Goal: Task Accomplishment & Management: Manage account settings

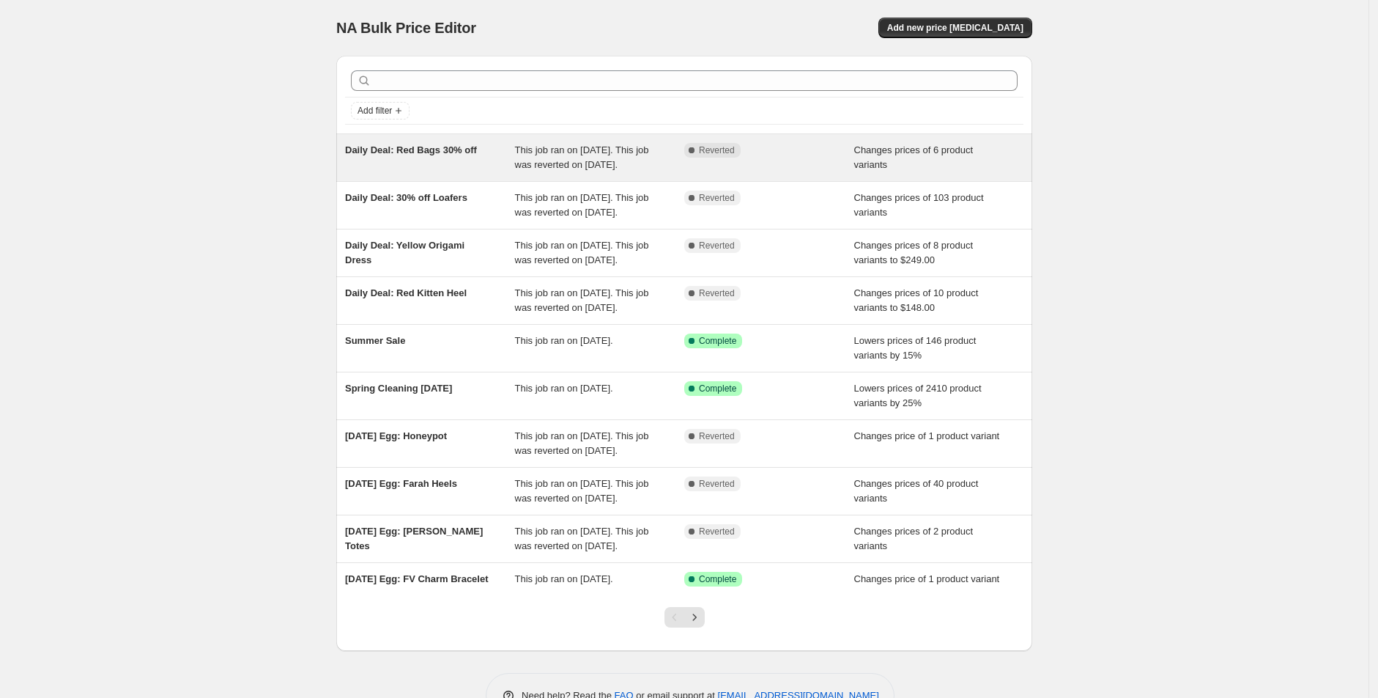
click at [839, 172] on div "Complete Reverted" at bounding box center [769, 157] width 170 height 29
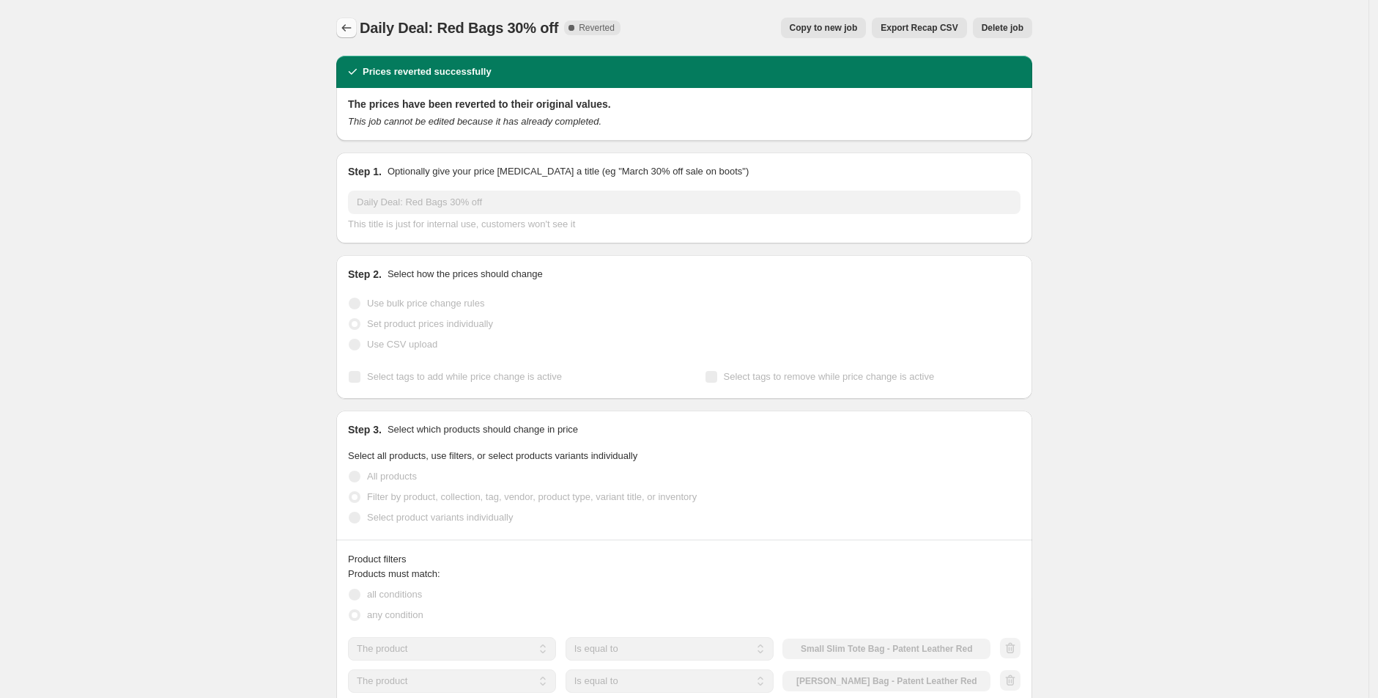
click at [352, 25] on icon "Price change jobs" at bounding box center [346, 28] width 15 height 15
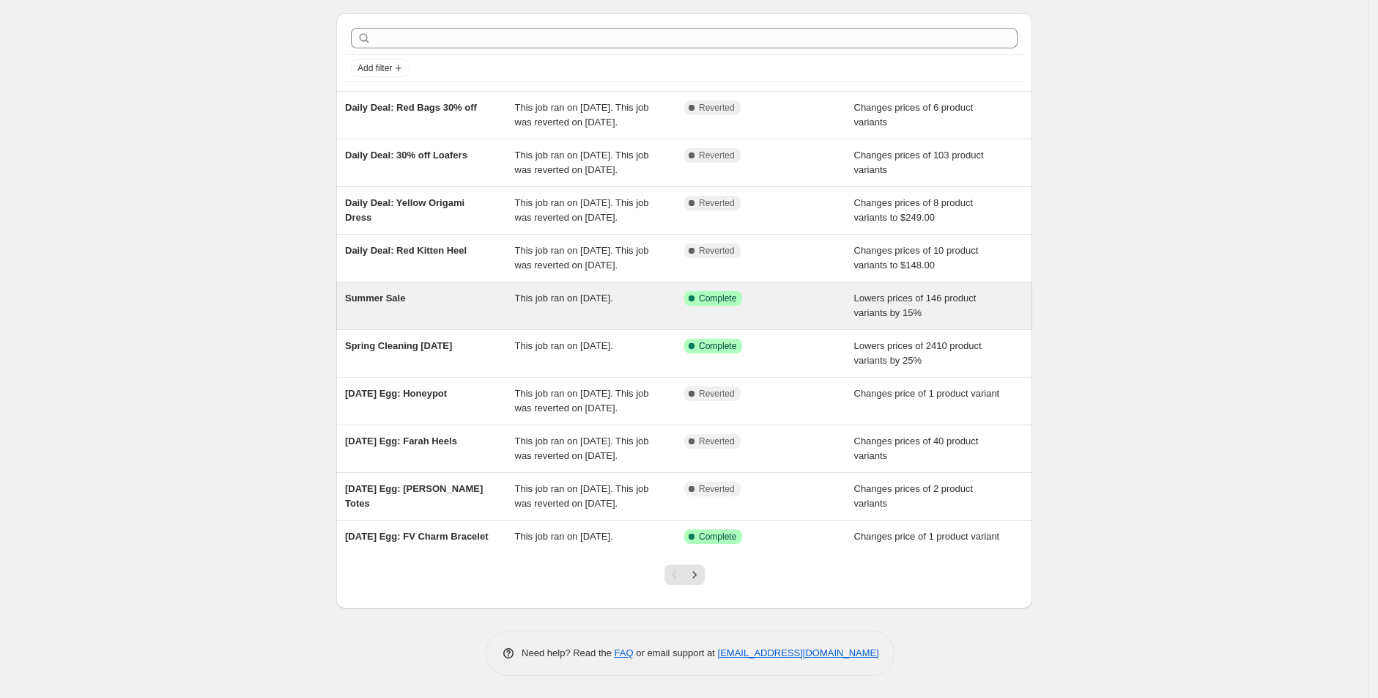
scroll to position [160, 0]
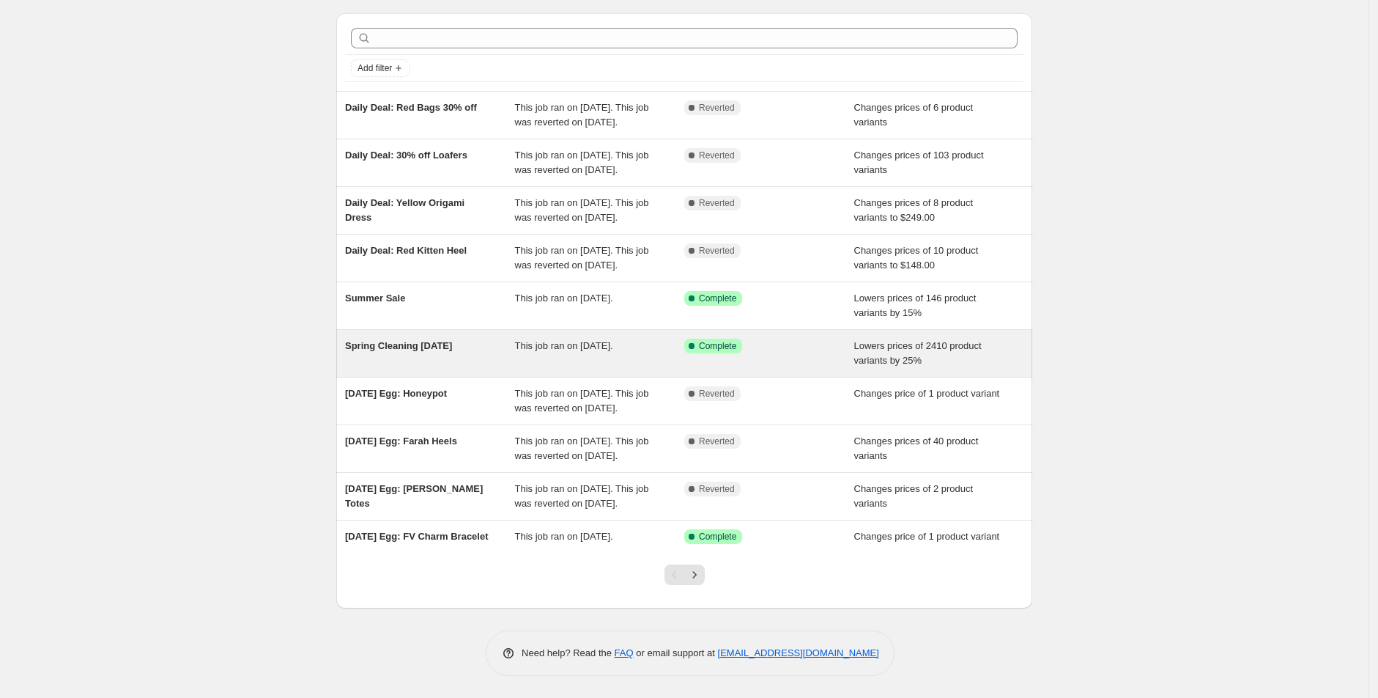
click at [445, 340] on span "Spring Cleaning [DATE]" at bounding box center [398, 345] width 107 height 11
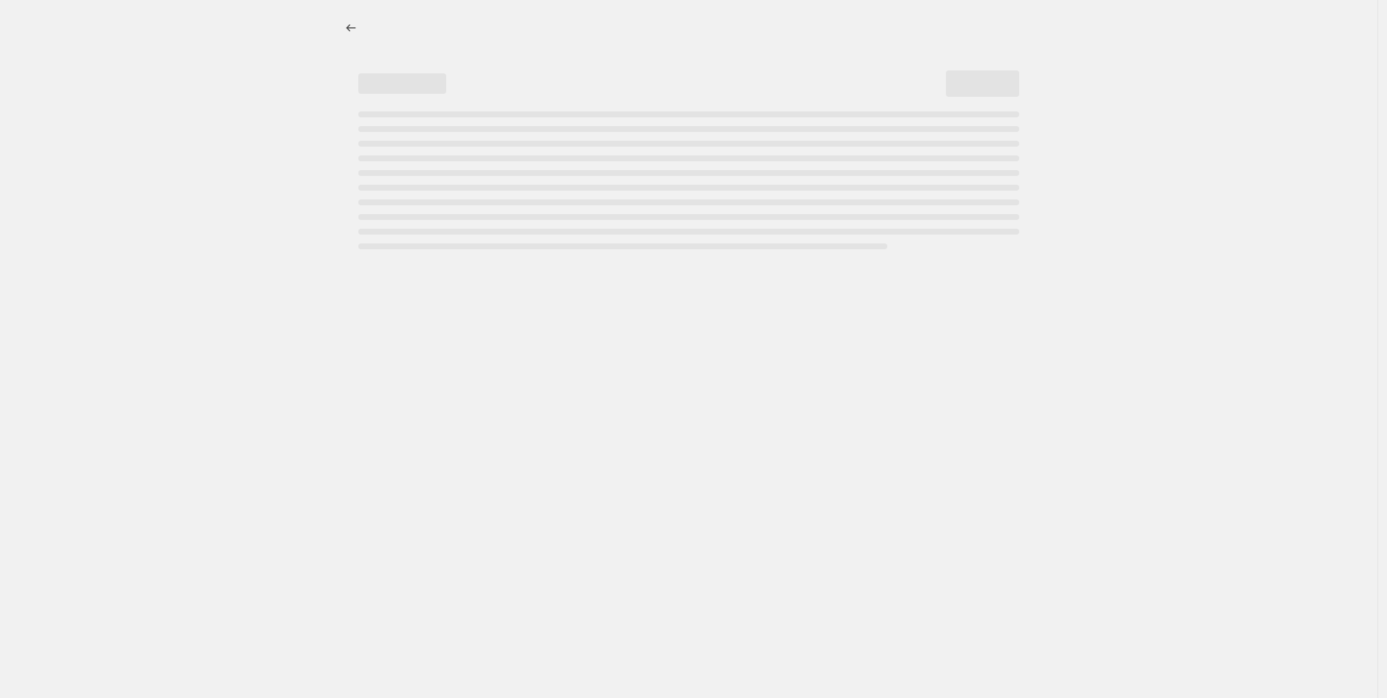
select select "percentage"
select select "no_change"
select select "collection"
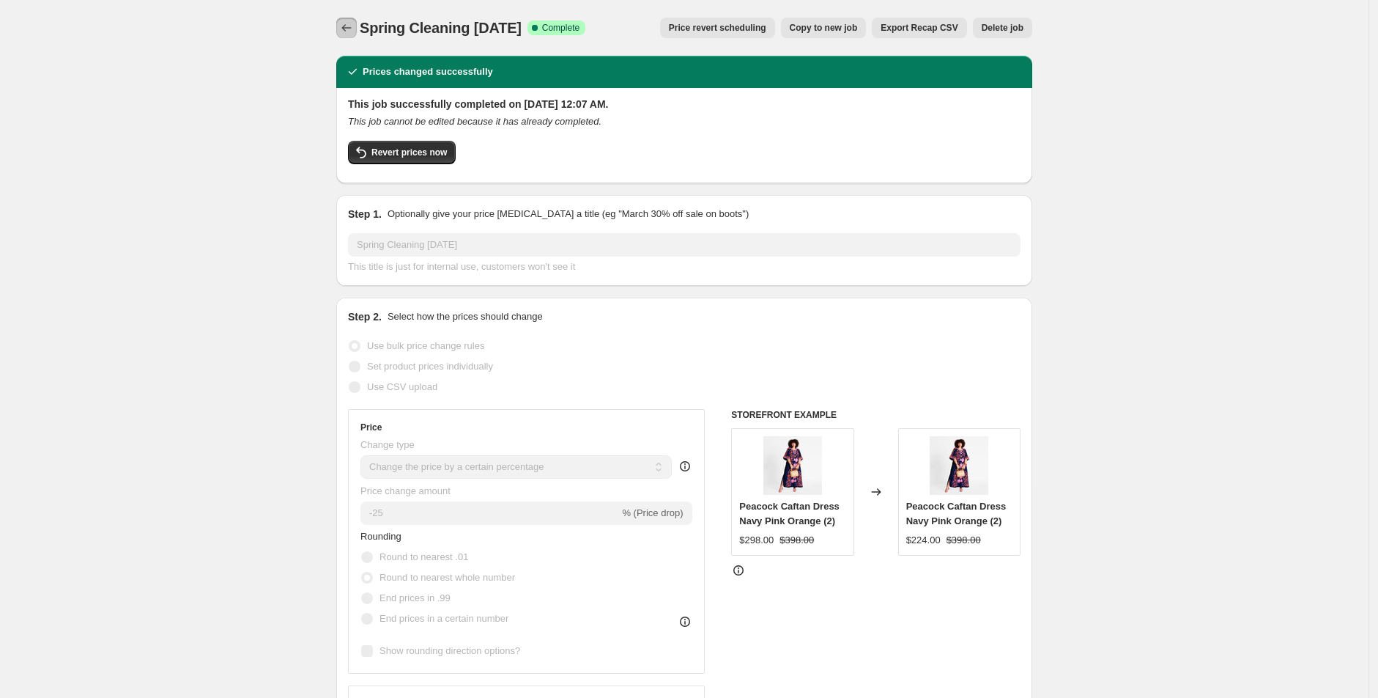
click at [352, 34] on icon "Price change jobs" at bounding box center [346, 28] width 15 height 15
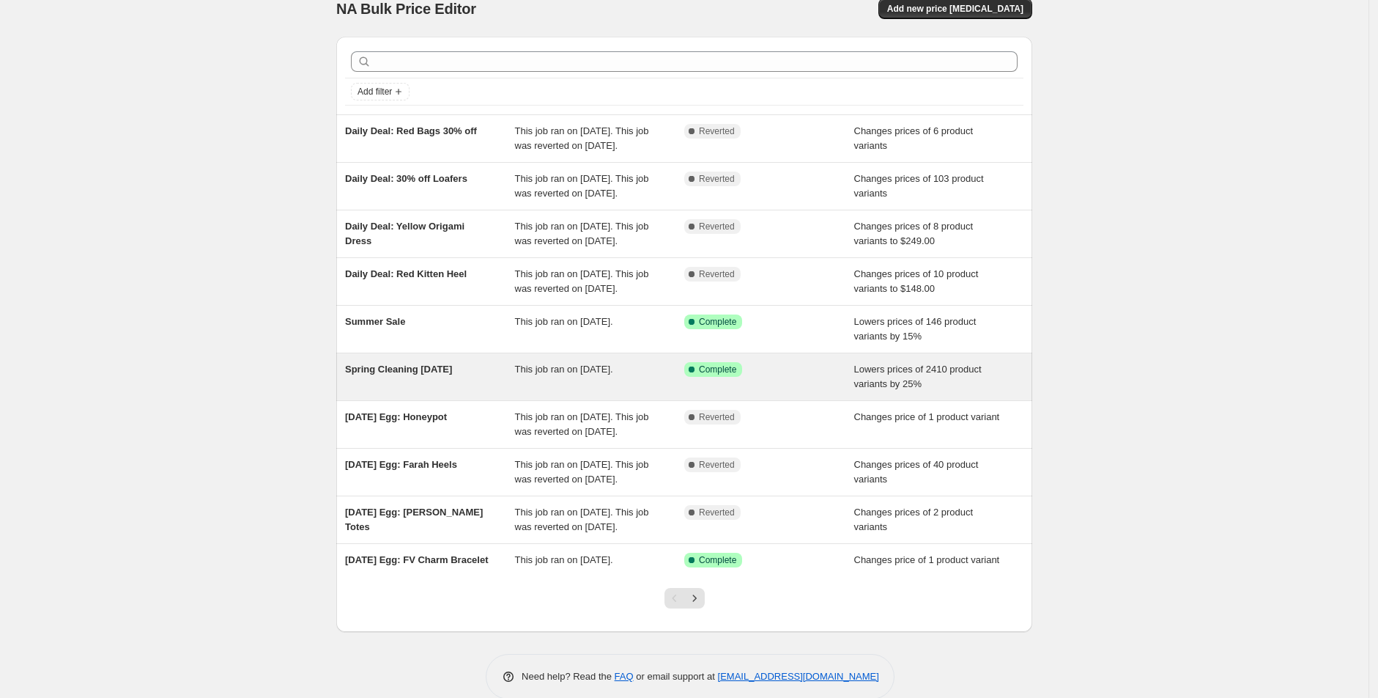
scroll to position [160, 0]
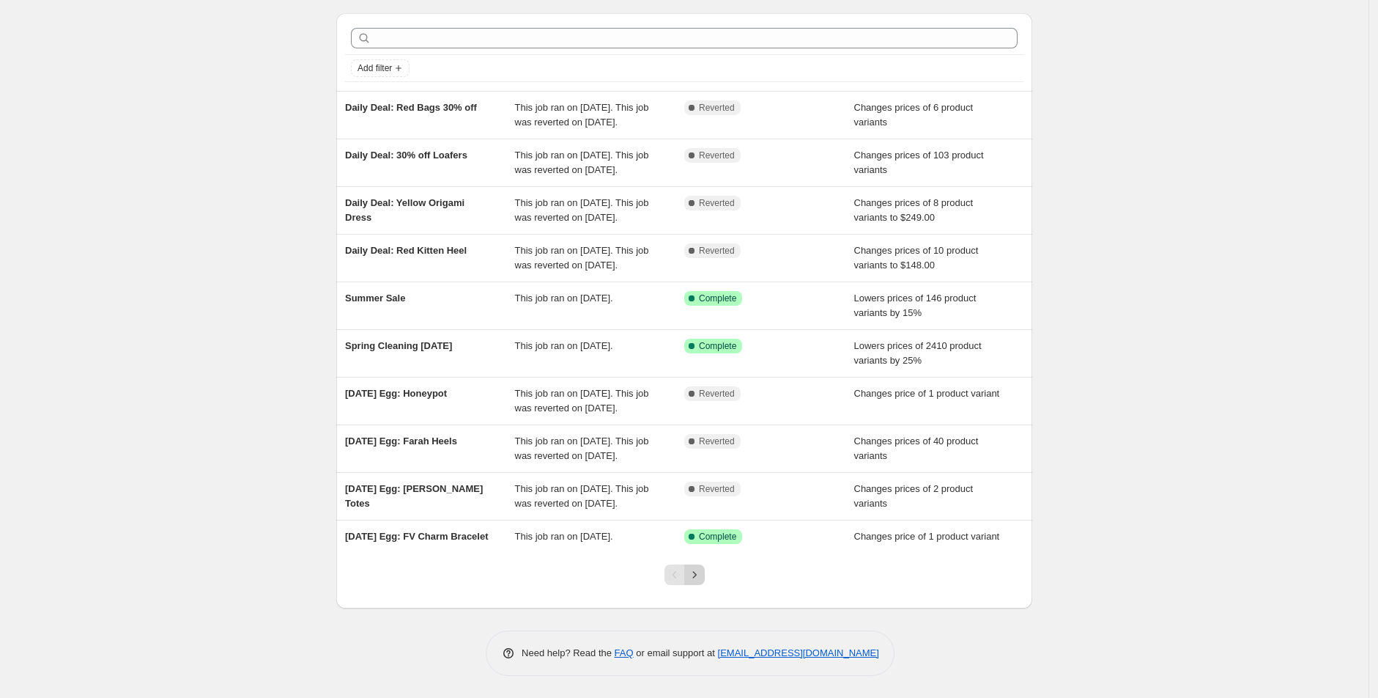
click at [700, 574] on icon "Next" at bounding box center [694, 574] width 15 height 15
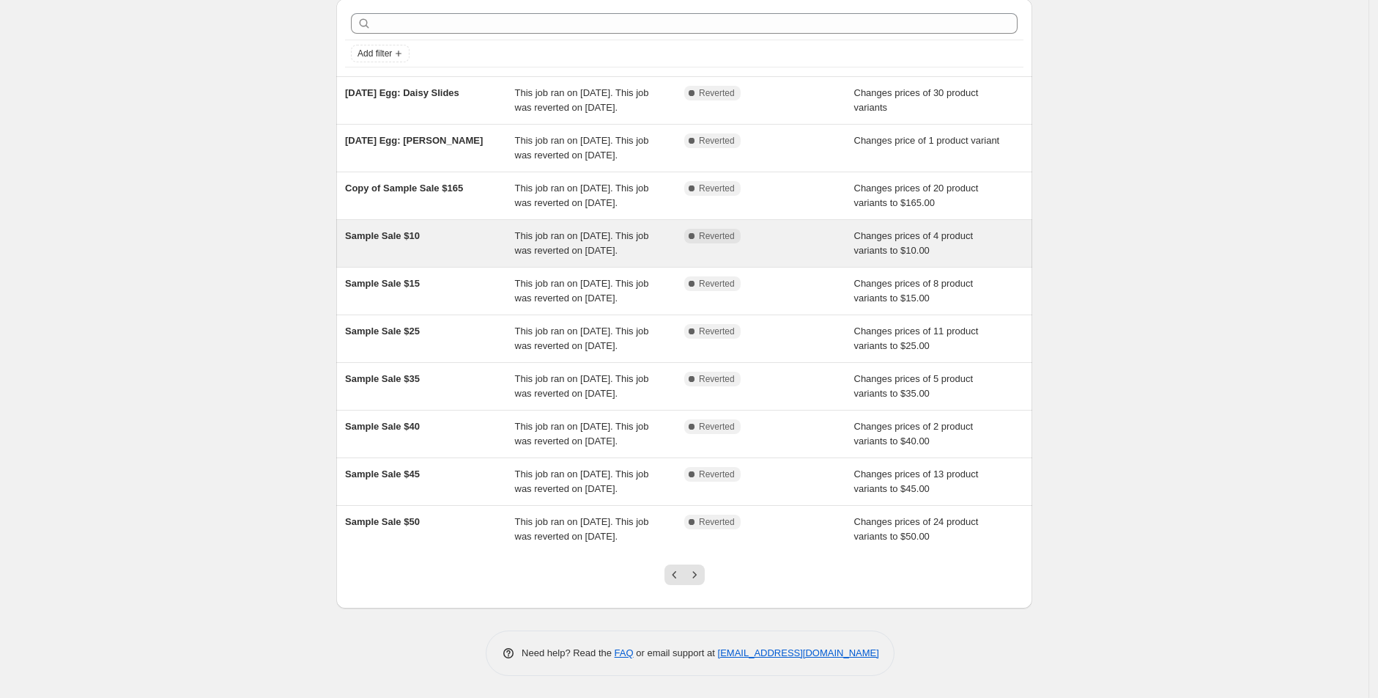
scroll to position [204, 0]
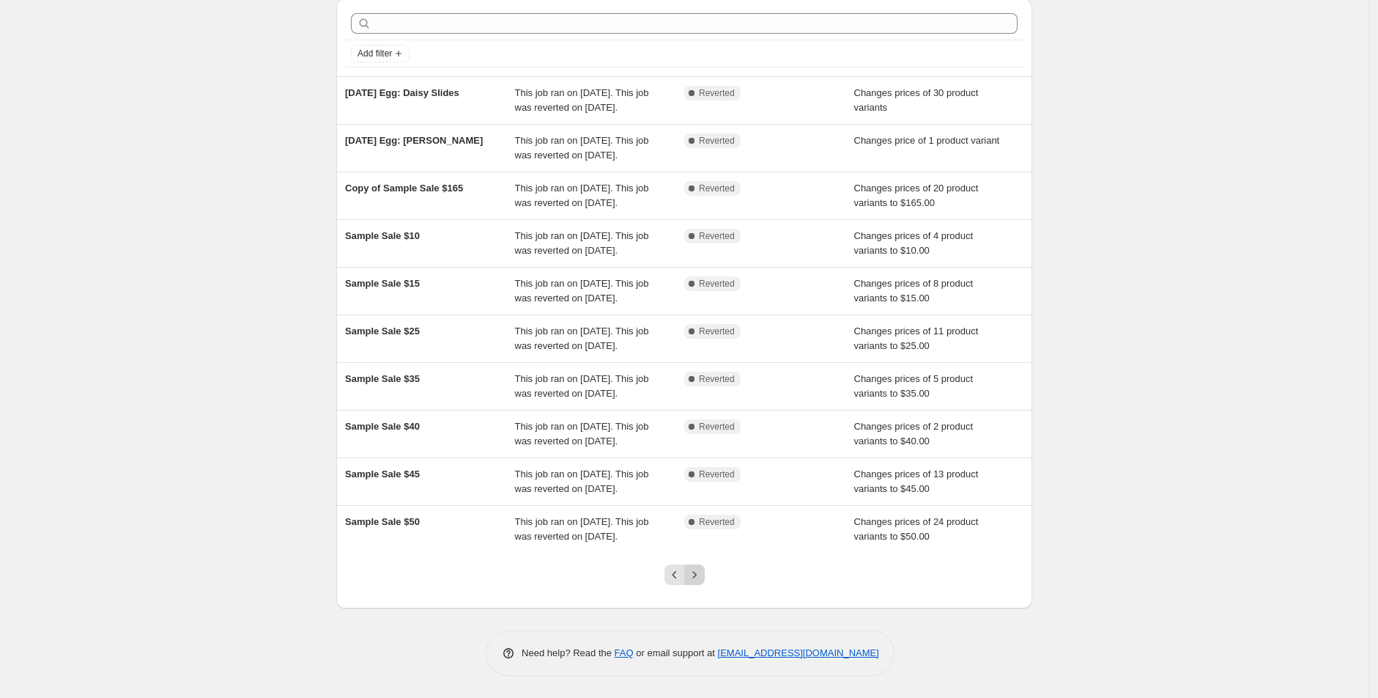
click at [700, 573] on icon "Next" at bounding box center [694, 574] width 15 height 15
click at [702, 576] on icon "Next" at bounding box center [694, 574] width 15 height 15
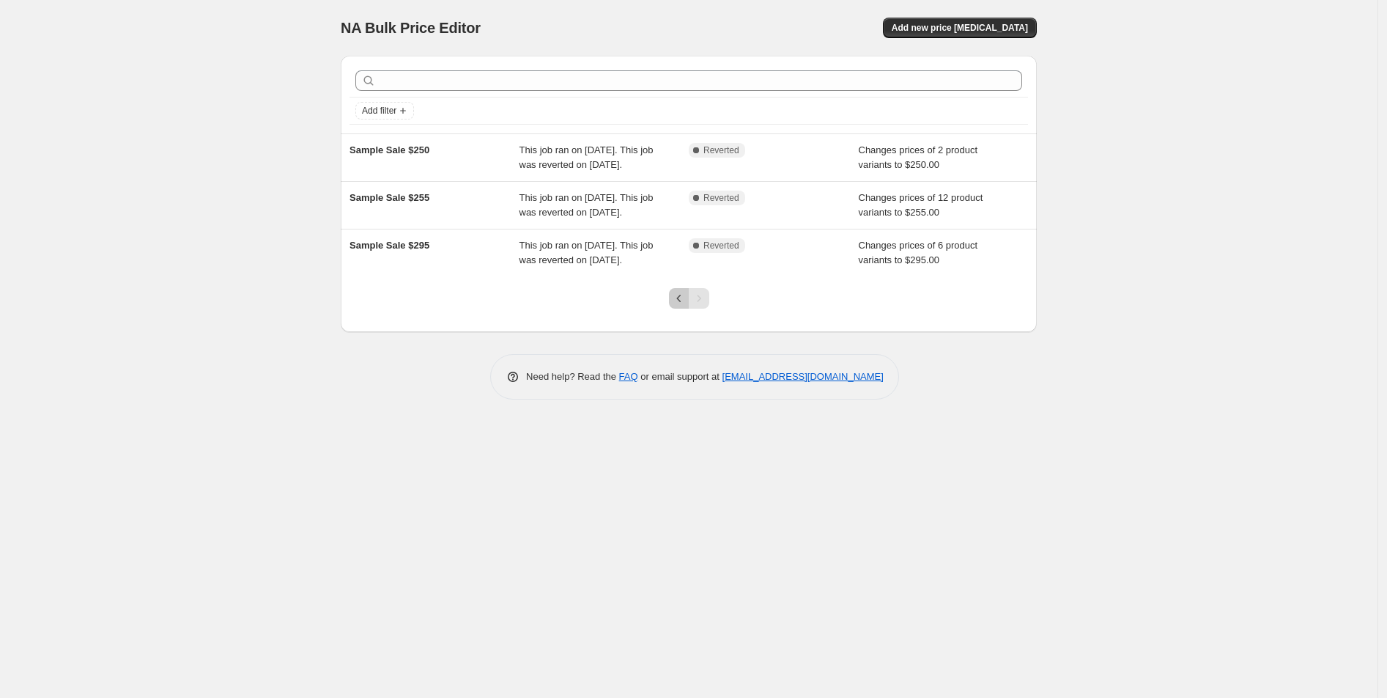
click at [684, 306] on icon "Previous" at bounding box center [679, 298] width 15 height 15
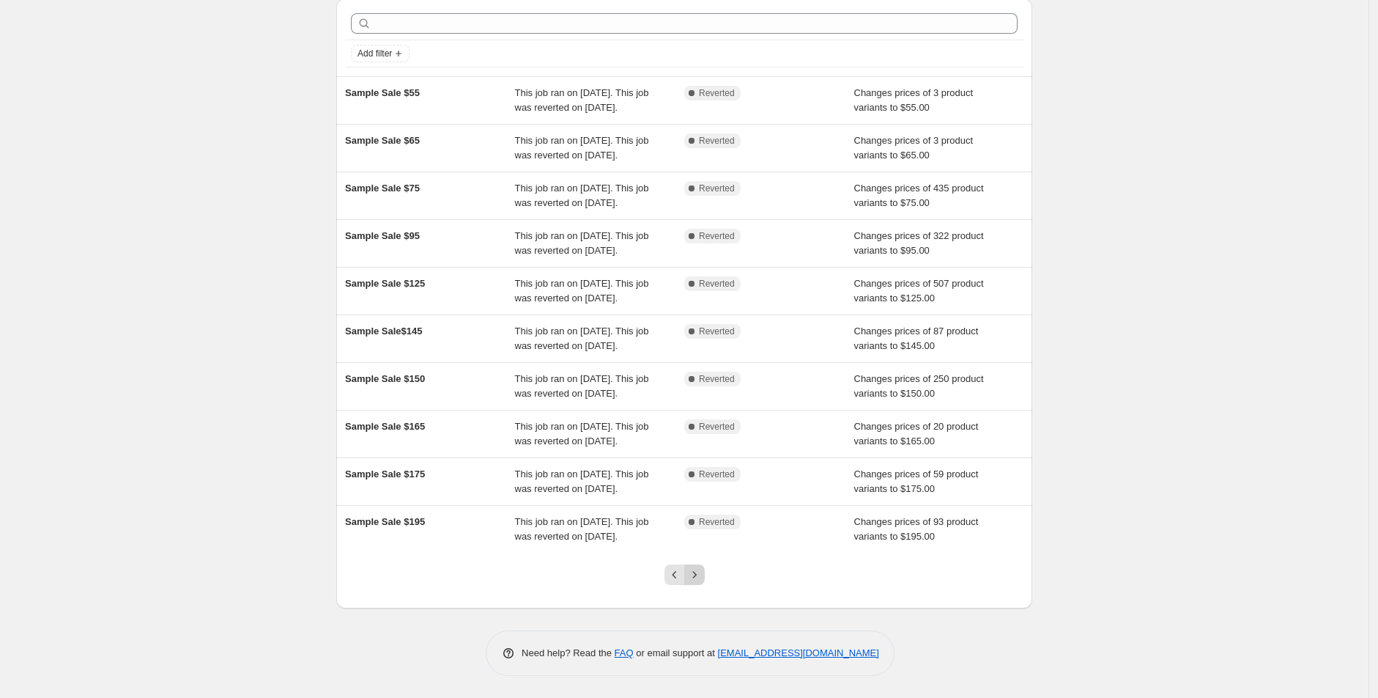
scroll to position [204, 0]
click at [682, 574] on icon "Previous" at bounding box center [674, 574] width 15 height 15
click at [681, 571] on icon "Previous" at bounding box center [674, 574] width 15 height 15
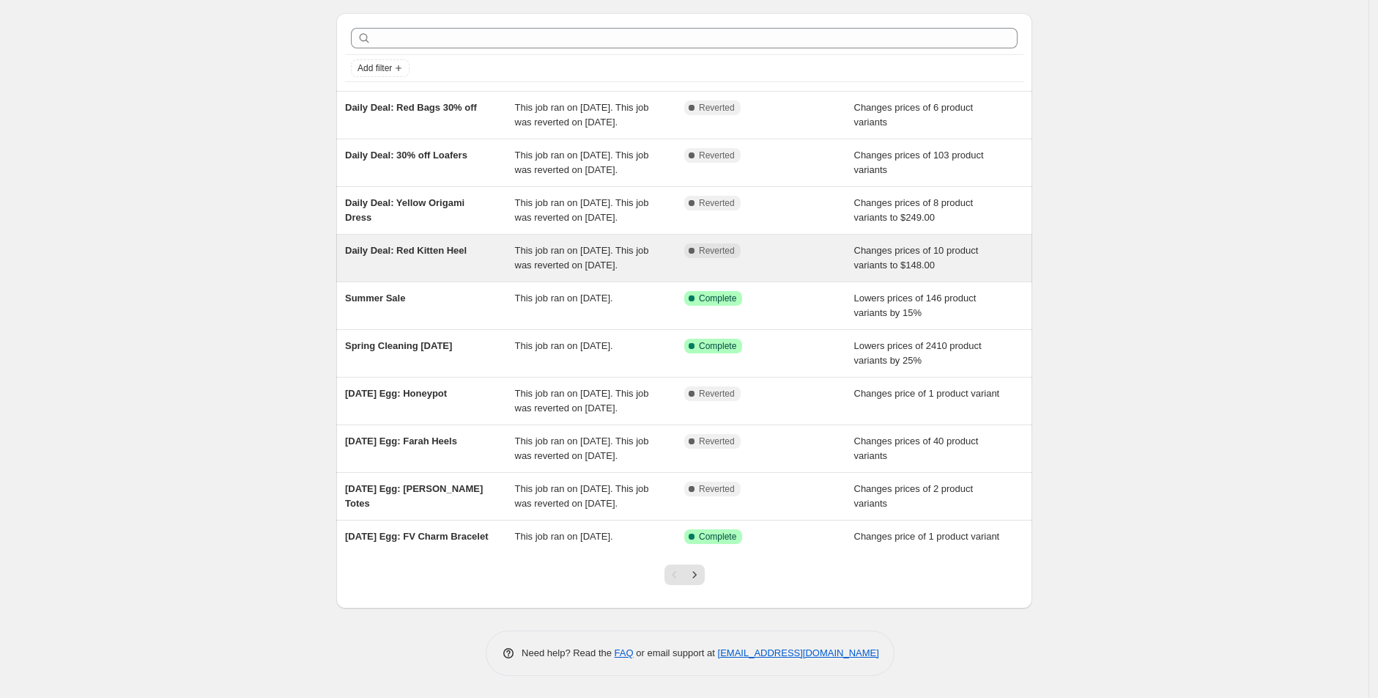
scroll to position [160, 0]
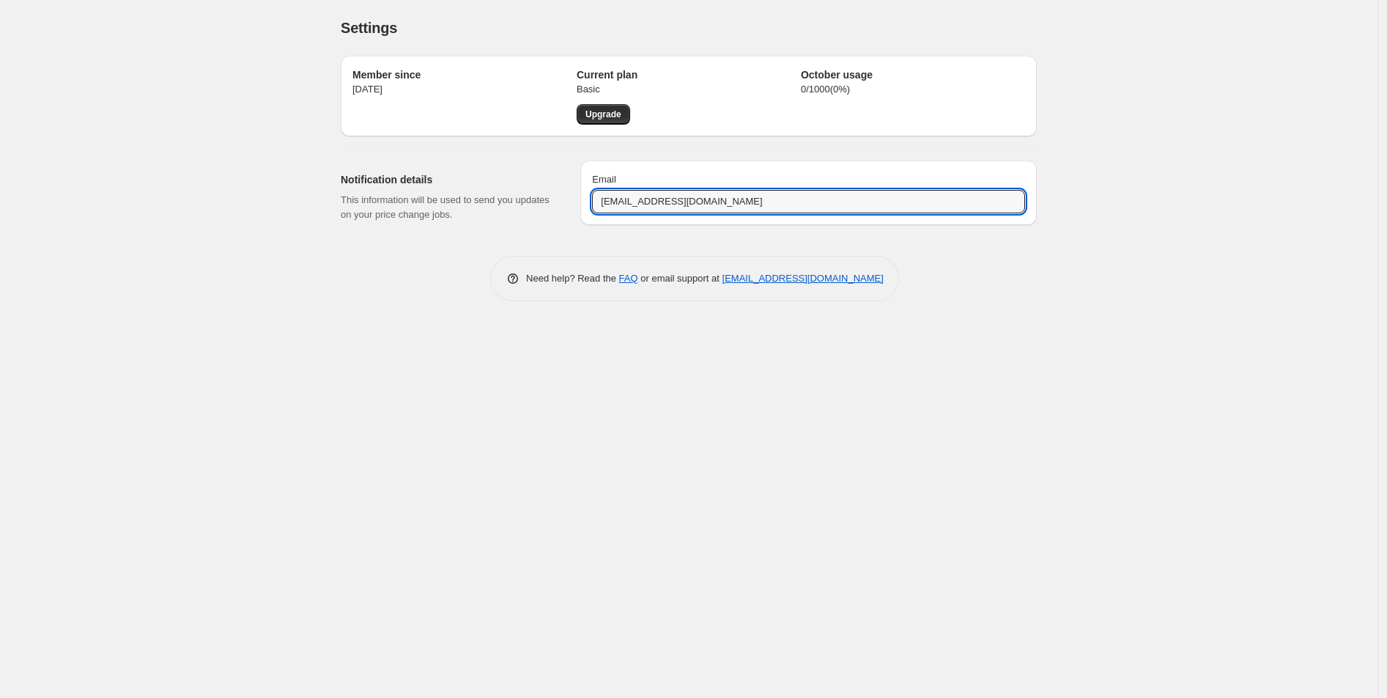
drag, startPoint x: 641, startPoint y: 205, endPoint x: 560, endPoint y: 199, distance: 81.5
click at [560, 199] on div "Notification details This information will be used to send you updates on your …" at bounding box center [683, 191] width 708 height 85
type input "[EMAIL_ADDRESS][DOMAIN_NAME]"
click at [979, 488] on div "Settings. This page is ready Settings Member since [DATE] Current plan Basic Up…" at bounding box center [688, 349] width 1377 height 698
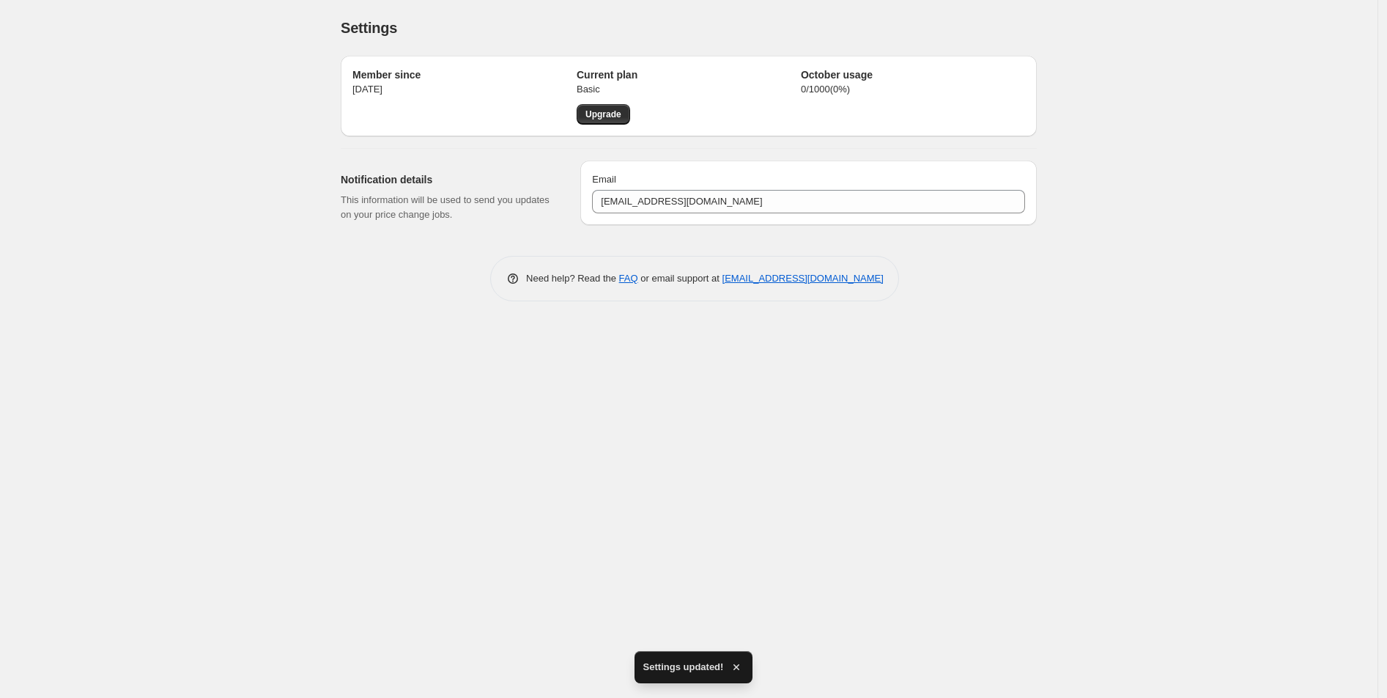
click at [486, 339] on div "Settings. This page is ready Settings Member since [DATE] Current plan Basic Up…" at bounding box center [688, 349] width 1377 height 698
click at [305, 344] on div "Settings. This page is ready Settings Member since [DATE] Current plan Basic Up…" at bounding box center [688, 349] width 1377 height 698
